Goal: Information Seeking & Learning: Learn about a topic

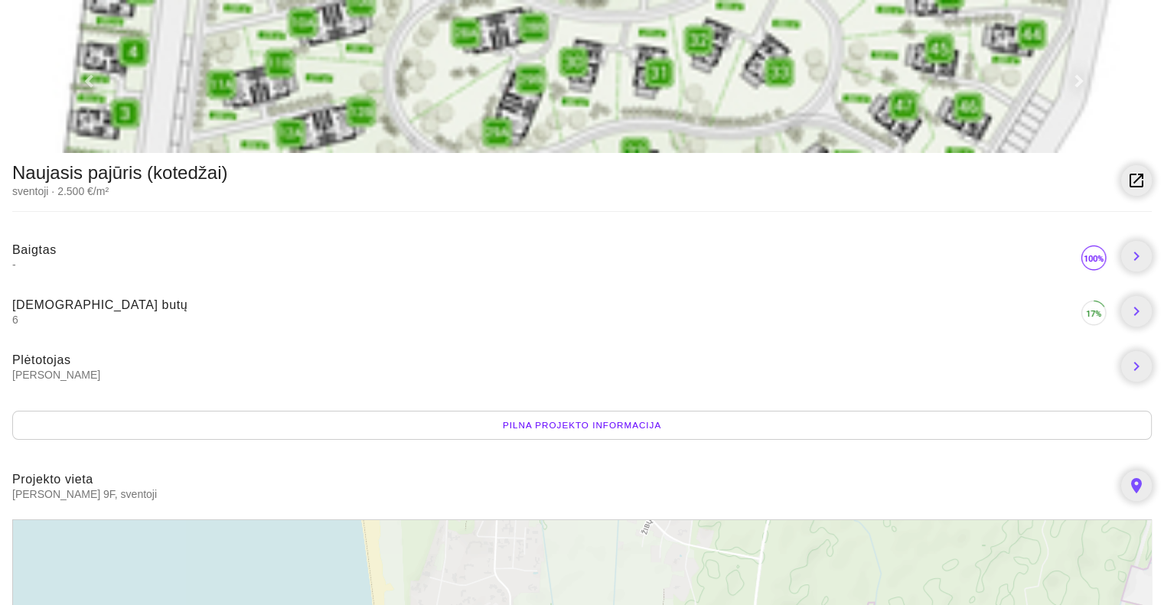
click at [593, 435] on div "Pilna projekto informacija" at bounding box center [581, 425] width 1139 height 29
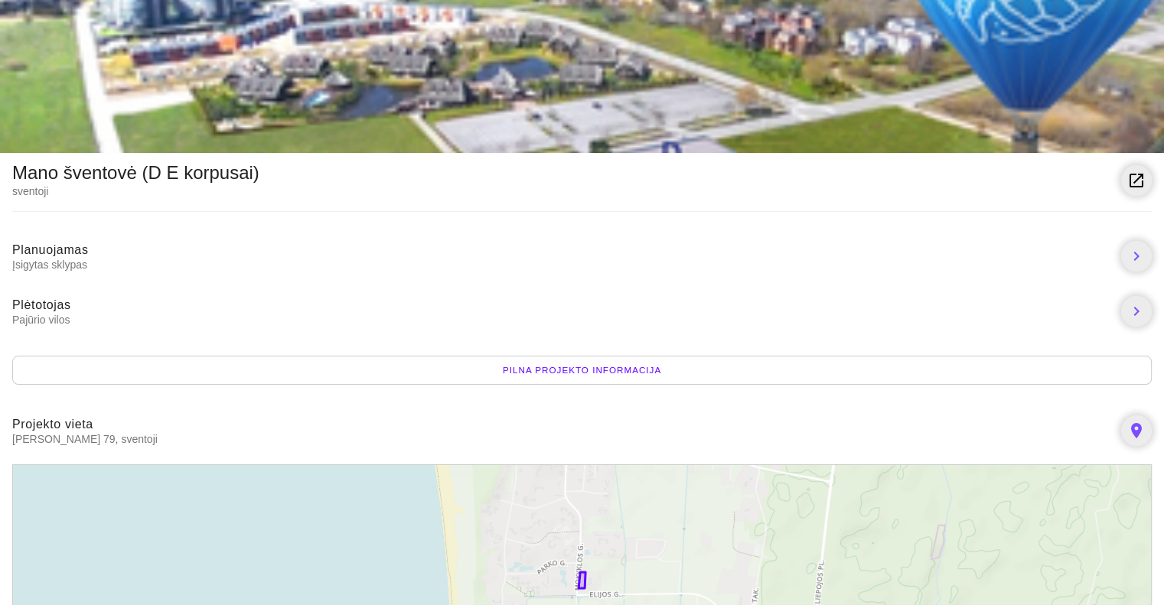
click at [567, 366] on div "Pilna projekto informacija" at bounding box center [581, 370] width 1139 height 29
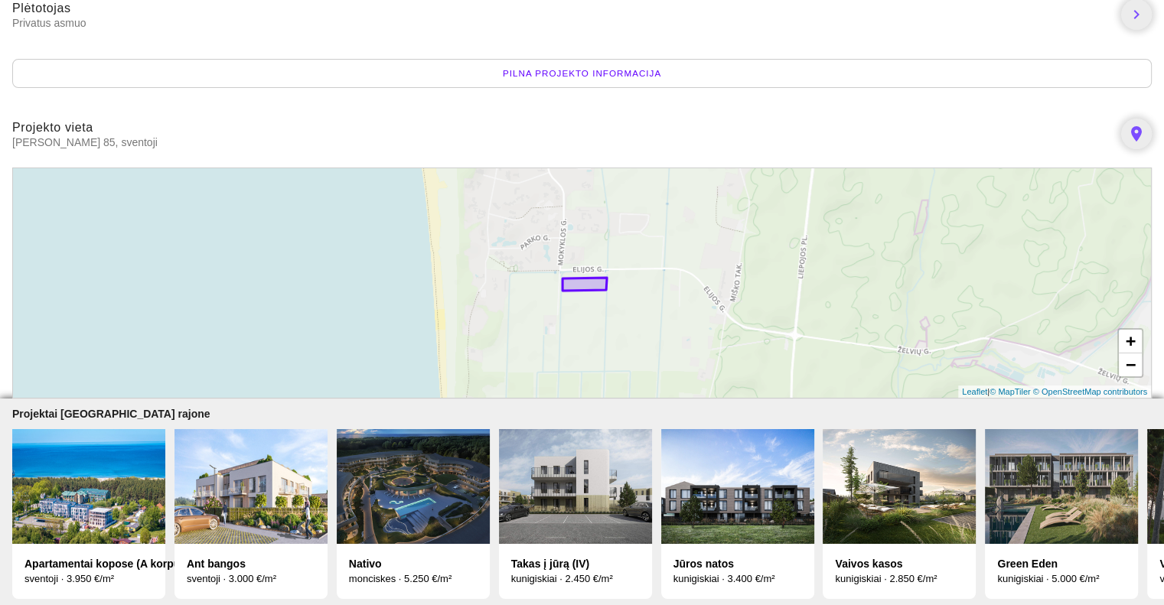
scroll to position [308, 0]
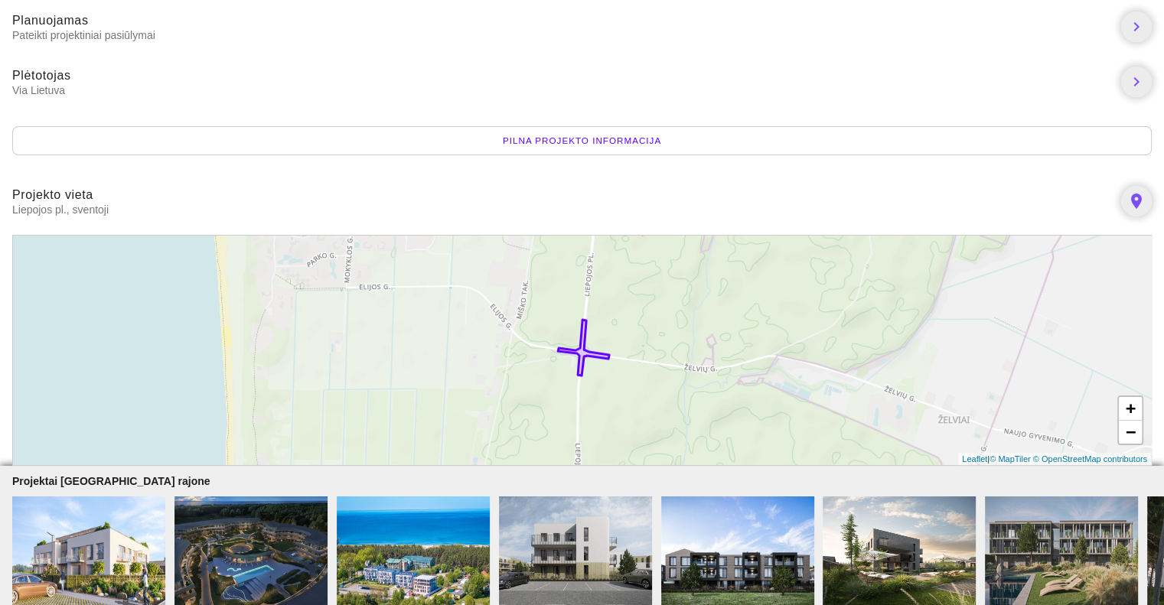
scroll to position [308, 0]
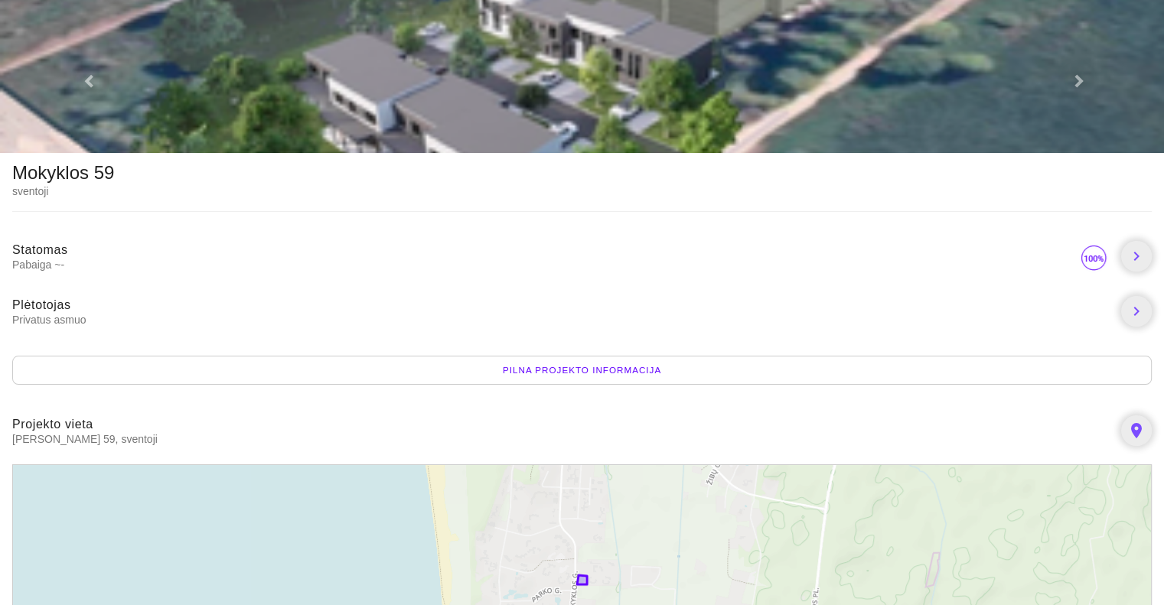
click at [528, 380] on div "Pilna projekto informacija" at bounding box center [581, 370] width 1139 height 29
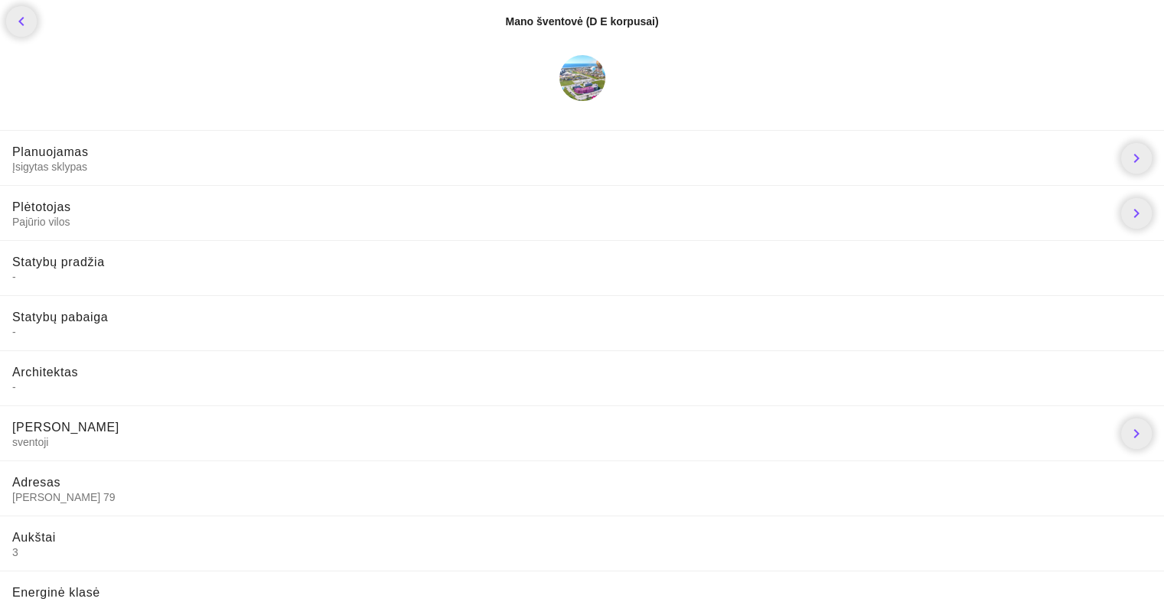
scroll to position [136, 0]
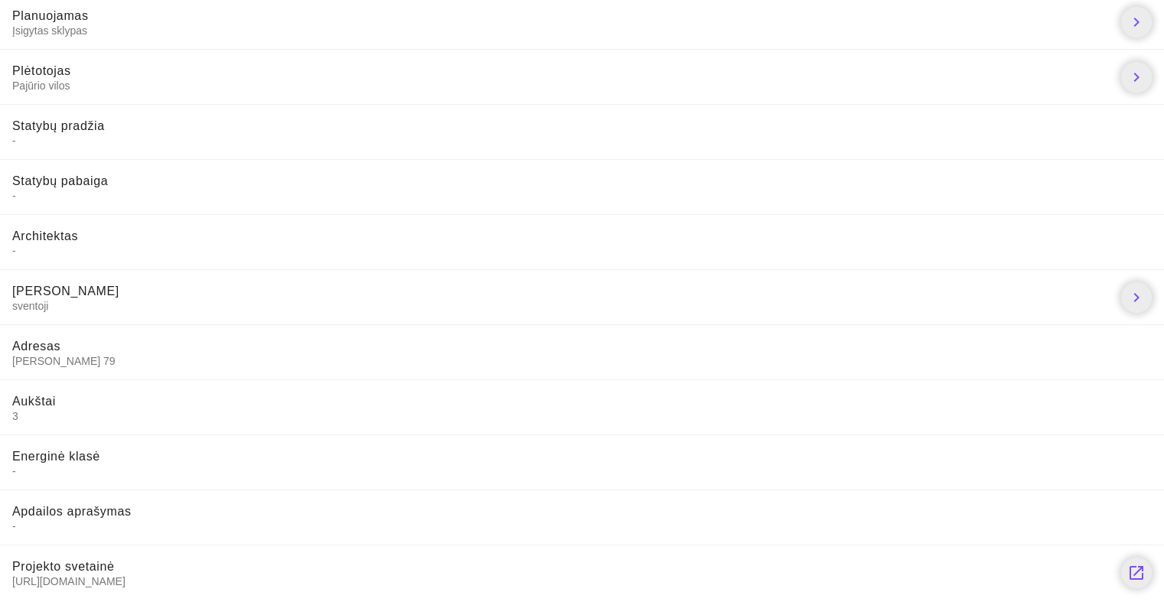
click at [86, 576] on span "[URL][DOMAIN_NAME]" at bounding box center [560, 582] width 1096 height 14
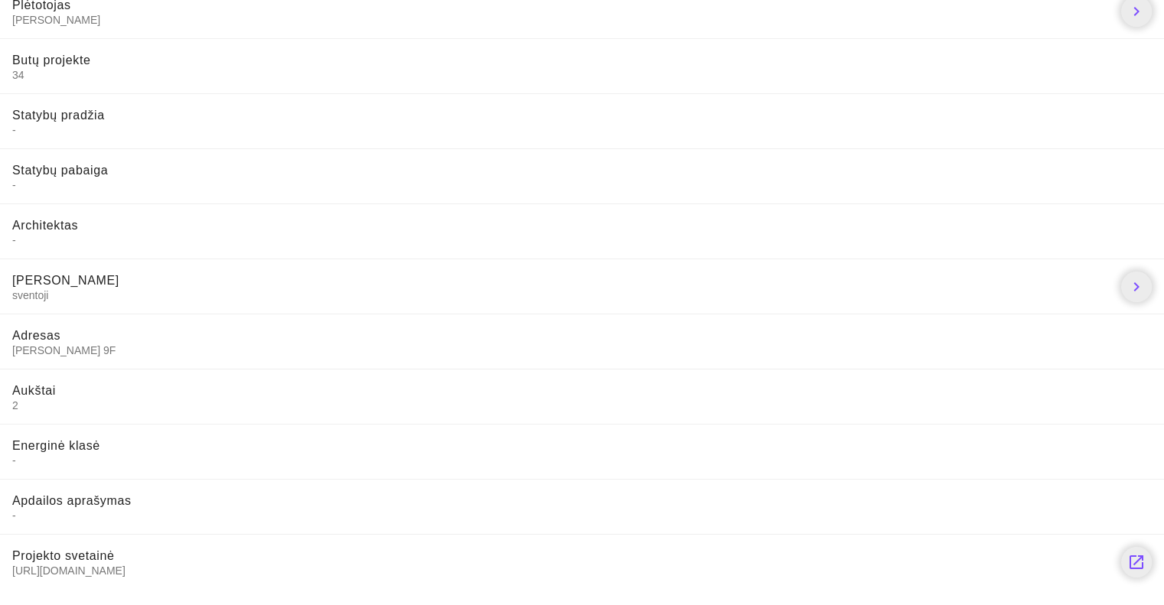
scroll to position [321, 0]
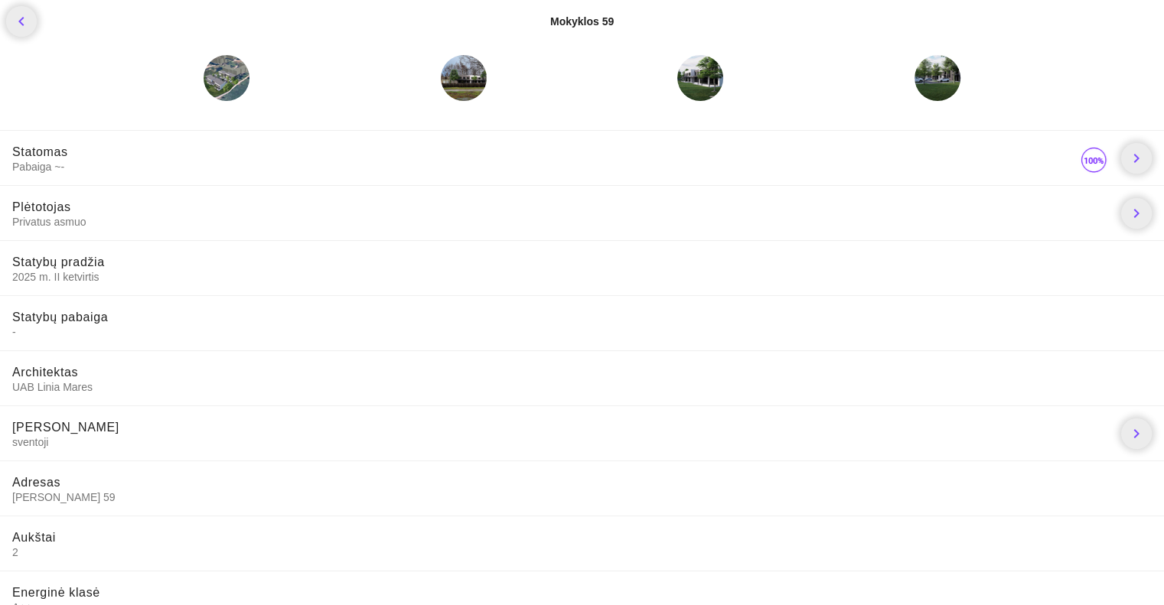
click at [233, 84] on div at bounding box center [227, 78] width 46 height 46
click at [1142, 159] on icon "chevron_right" at bounding box center [1136, 158] width 18 height 18
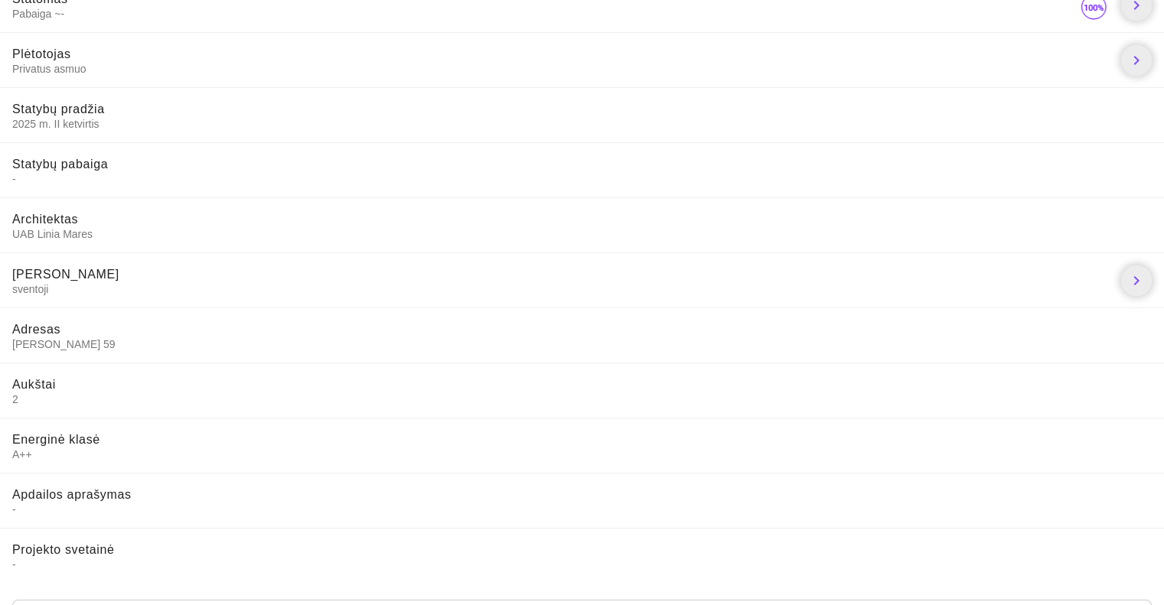
scroll to position [179, 0]
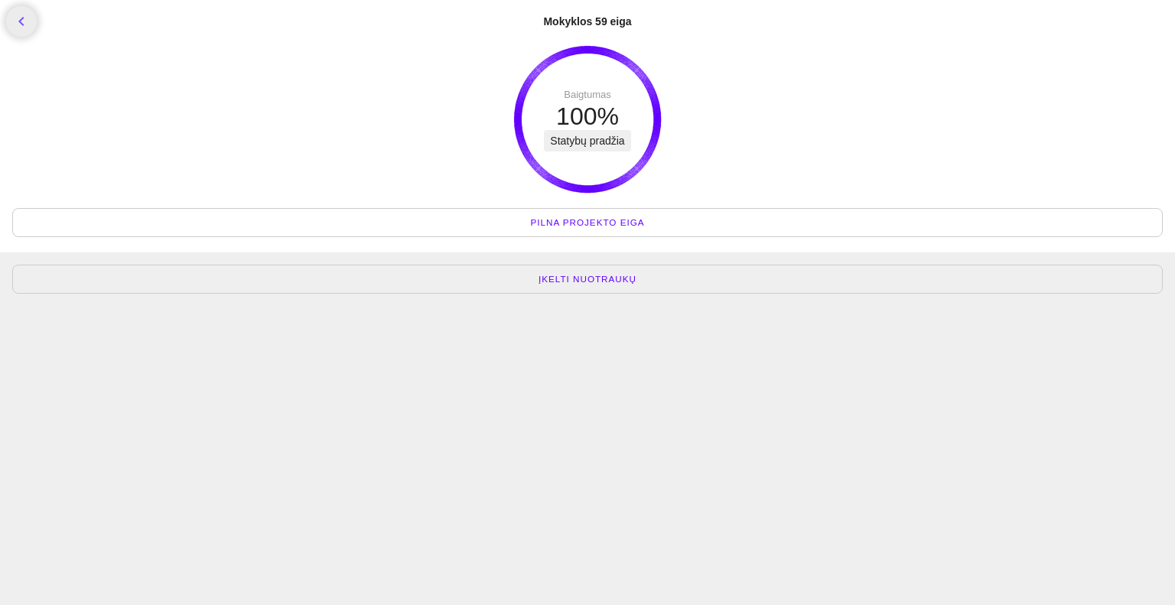
click at [589, 221] on span "Pilna projekto eiga" at bounding box center [588, 222] width 114 height 15
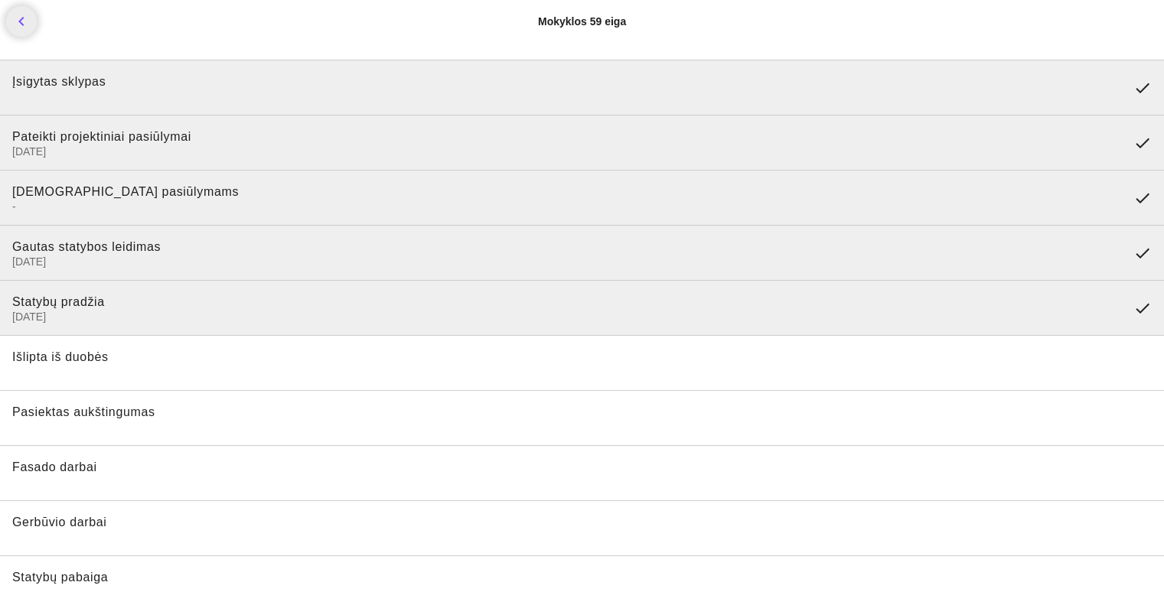
scroll to position [11, 0]
